Goal: Information Seeking & Learning: Learn about a topic

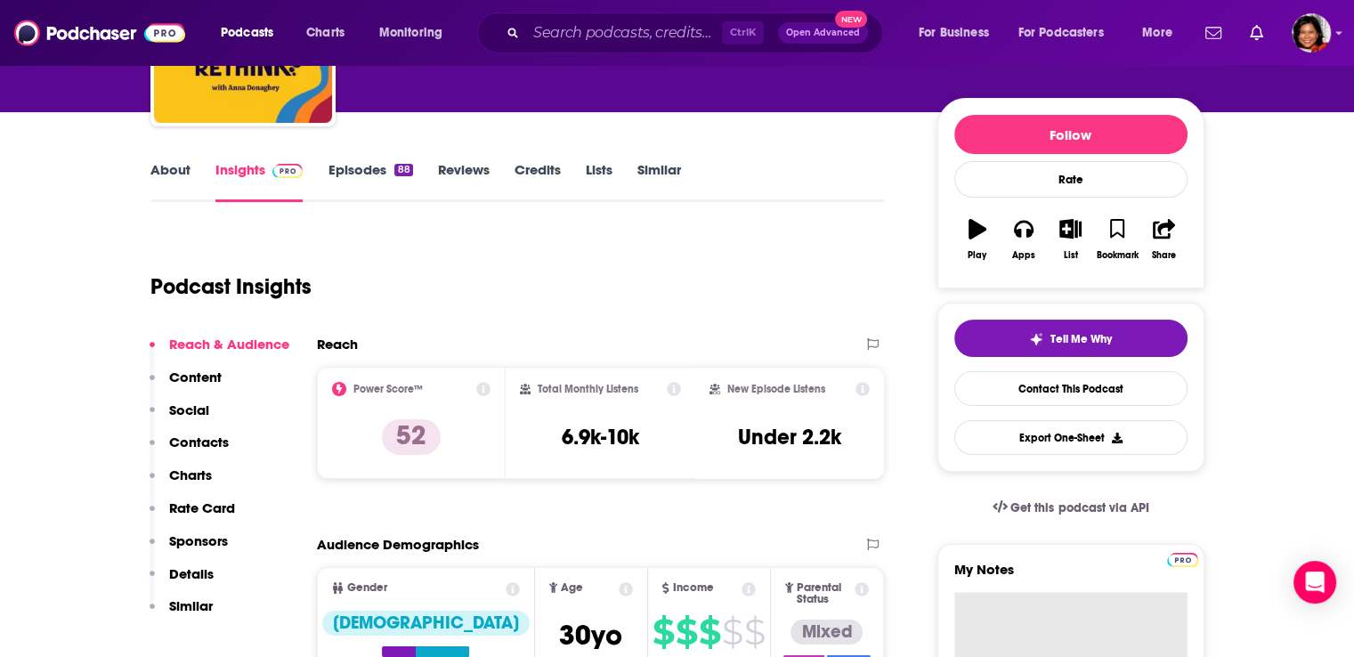
scroll to position [178, 0]
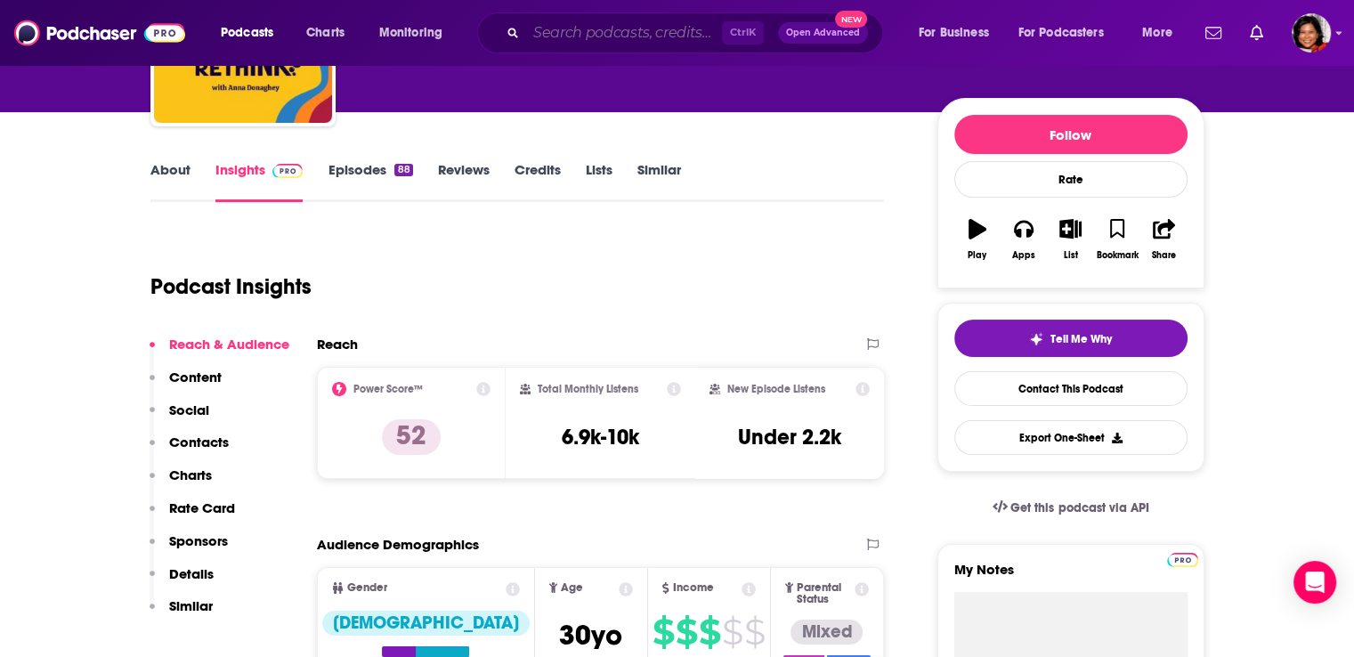
drag, startPoint x: 532, startPoint y: 37, endPoint x: 559, endPoint y: 38, distance: 26.7
click at [533, 37] on input "Search podcasts, credits, & more..." at bounding box center [624, 33] width 196 height 28
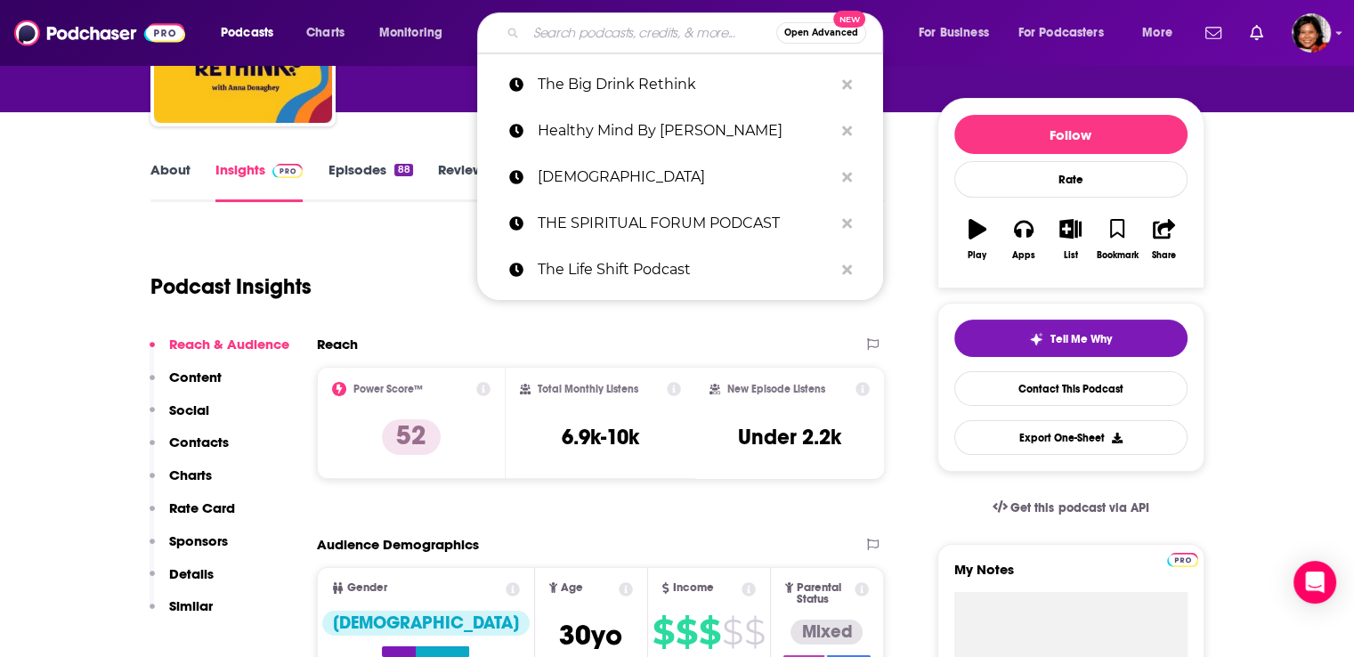
paste input "PHANTOM ELECTRIC GHOST PODCAST"
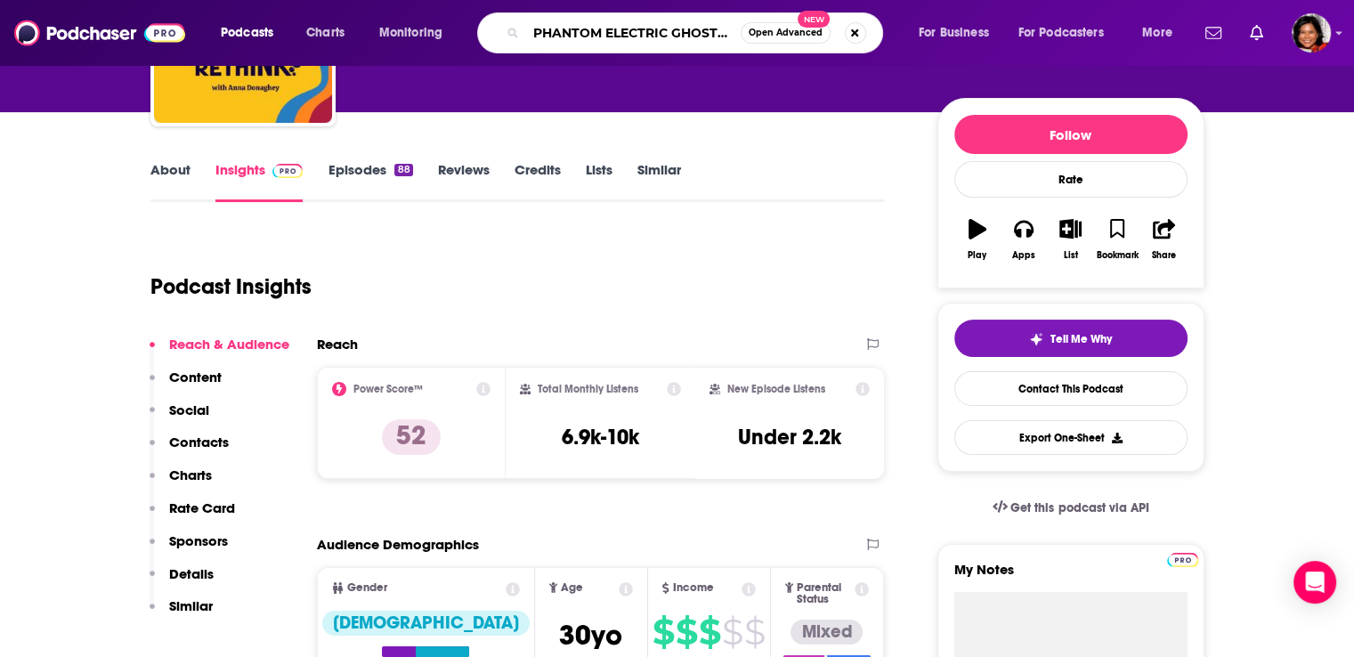
type input "PHANTOM ELECTRIC GHOST PODCAST"
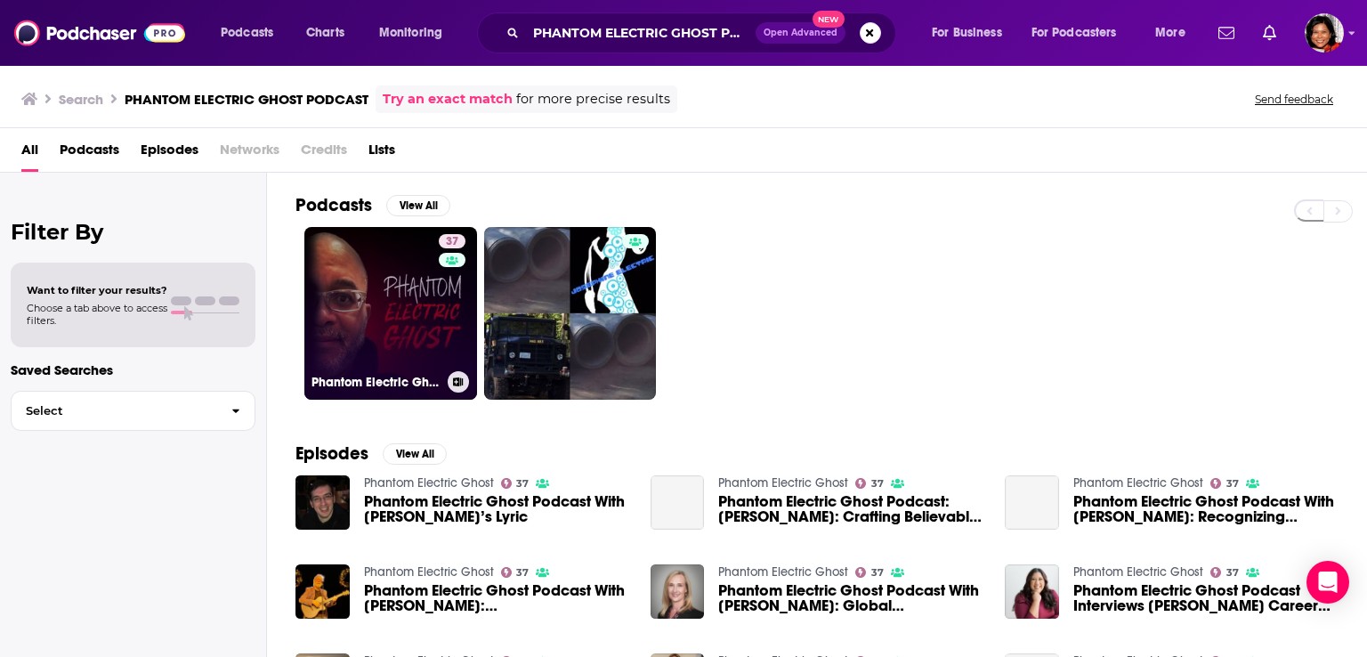
click at [396, 322] on link "37 Phantom Electric Ghost" at bounding box center [390, 313] width 173 height 173
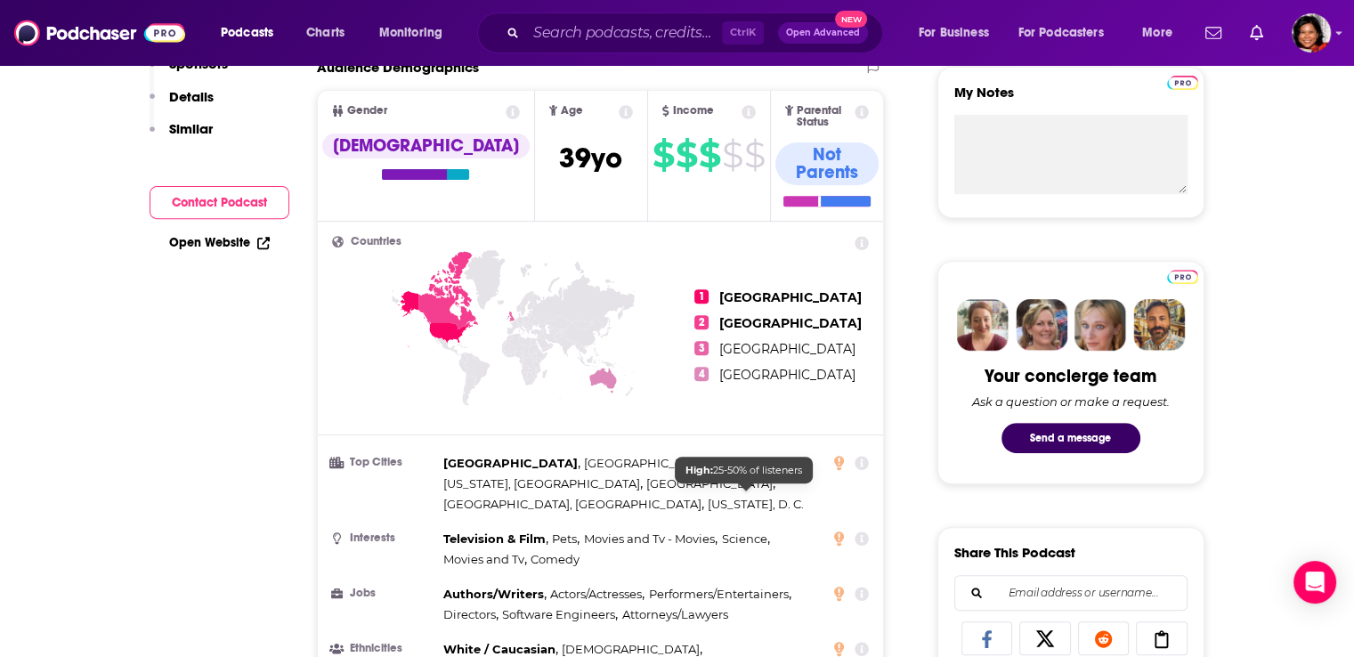
scroll to position [178, 0]
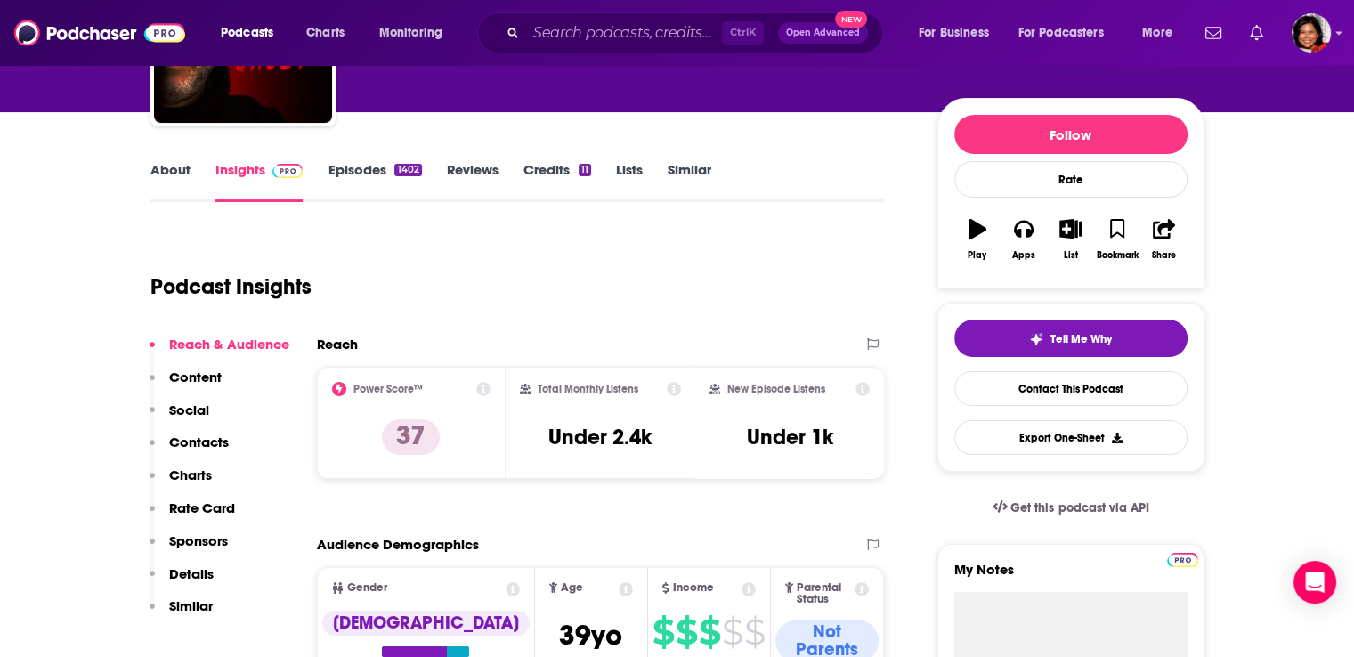
click at [167, 172] on link "About" at bounding box center [170, 181] width 40 height 41
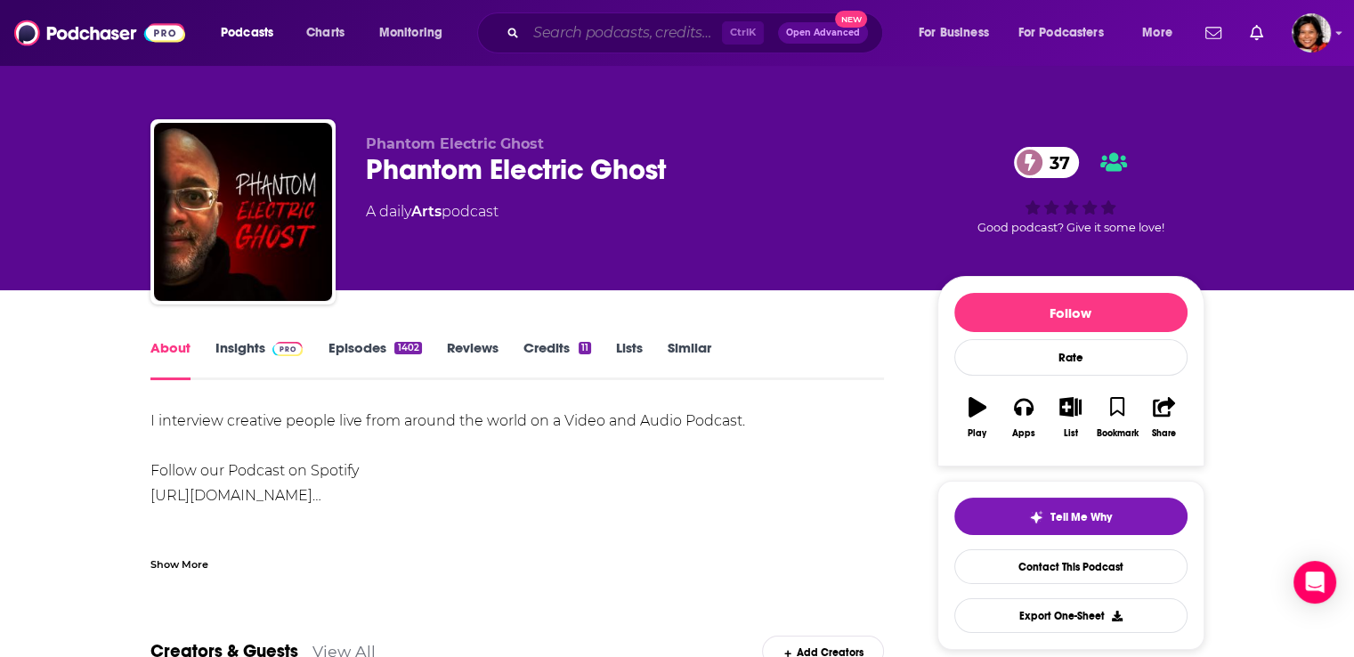
click at [580, 36] on input "Search podcasts, credits, & more..." at bounding box center [624, 33] width 196 height 28
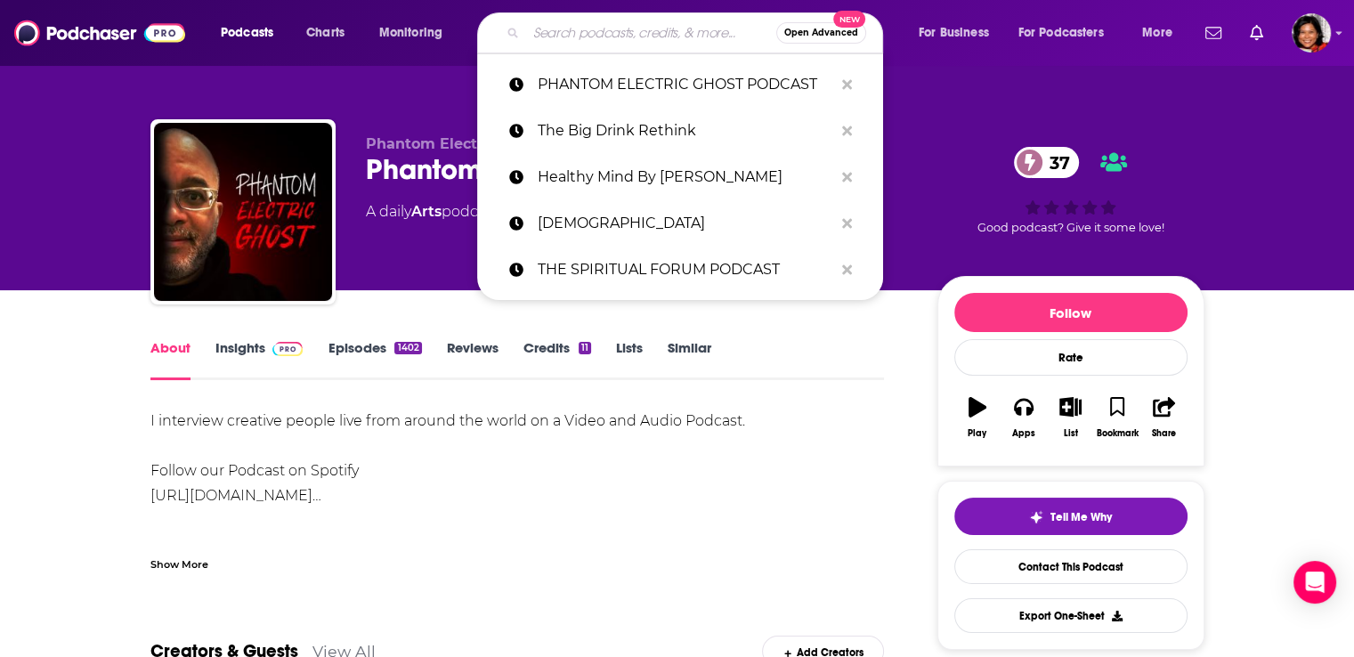
paste input "Salty Sunshine Podcast"
type input "Salty Sunshine Podcast"
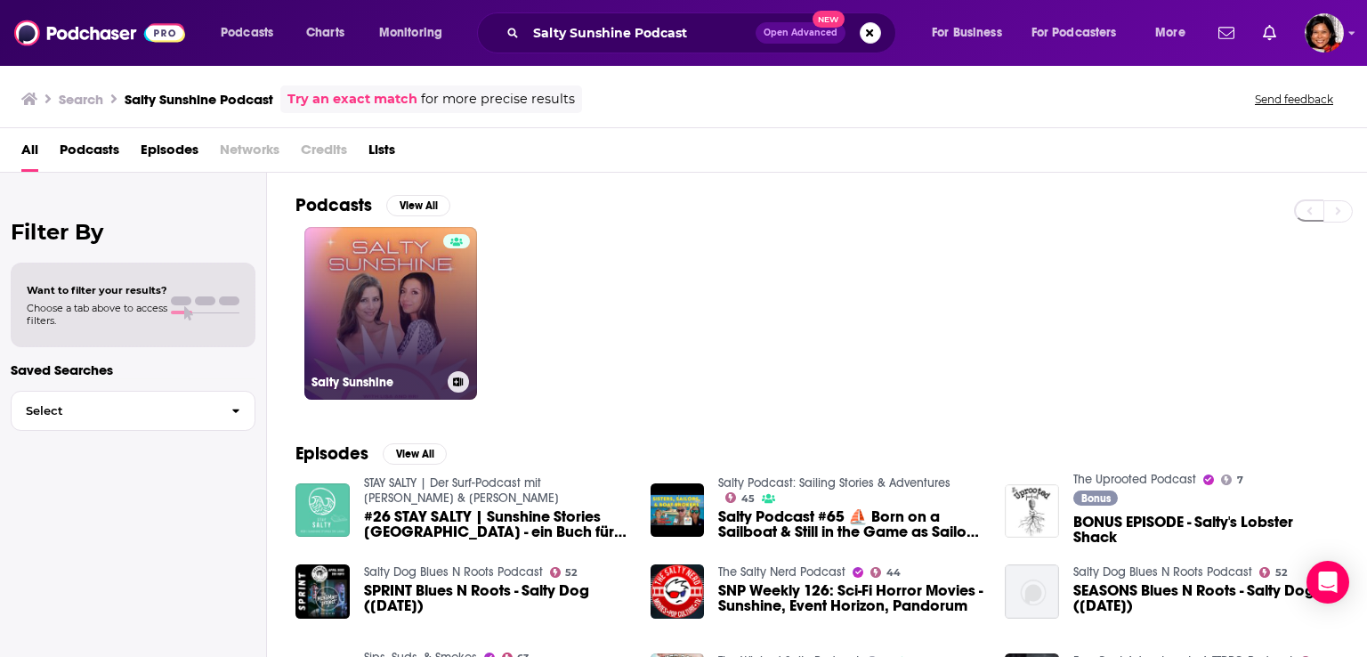
click at [395, 292] on link "Salty Sunshine" at bounding box center [390, 313] width 173 height 173
